Goal: Information Seeking & Learning: Understand process/instructions

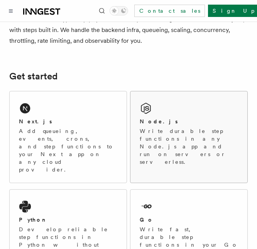
click at [172, 122] on div "Node.js" at bounding box center [189, 122] width 98 height 8
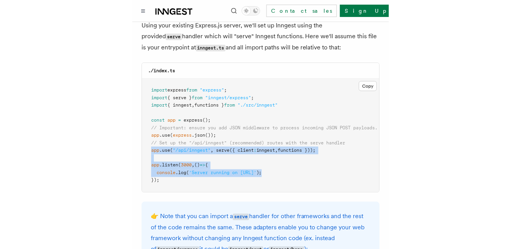
scroll to position [1220, 0]
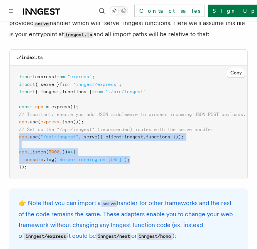
drag, startPoint x: 19, startPoint y: 166, endPoint x: 197, endPoint y: 128, distance: 181.9
click at [197, 128] on pre "import express from "express" ; import { serve } from "inngest/express" ; impor…" at bounding box center [129, 122] width 238 height 113
copy span "app .use ( "/api/inngest" , serve ({ client : inngest , functions }));"
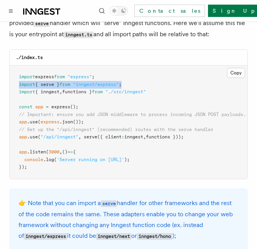
drag, startPoint x: 19, startPoint y: 74, endPoint x: 167, endPoint y: 74, distance: 147.4
click at [167, 74] on pre "import express from "express" ; import { serve } from "inngest/express" ; impor…" at bounding box center [129, 122] width 238 height 113
copy span "import { serve } from "inngest/express" ;"
